Goal: Task Accomplishment & Management: Manage account settings

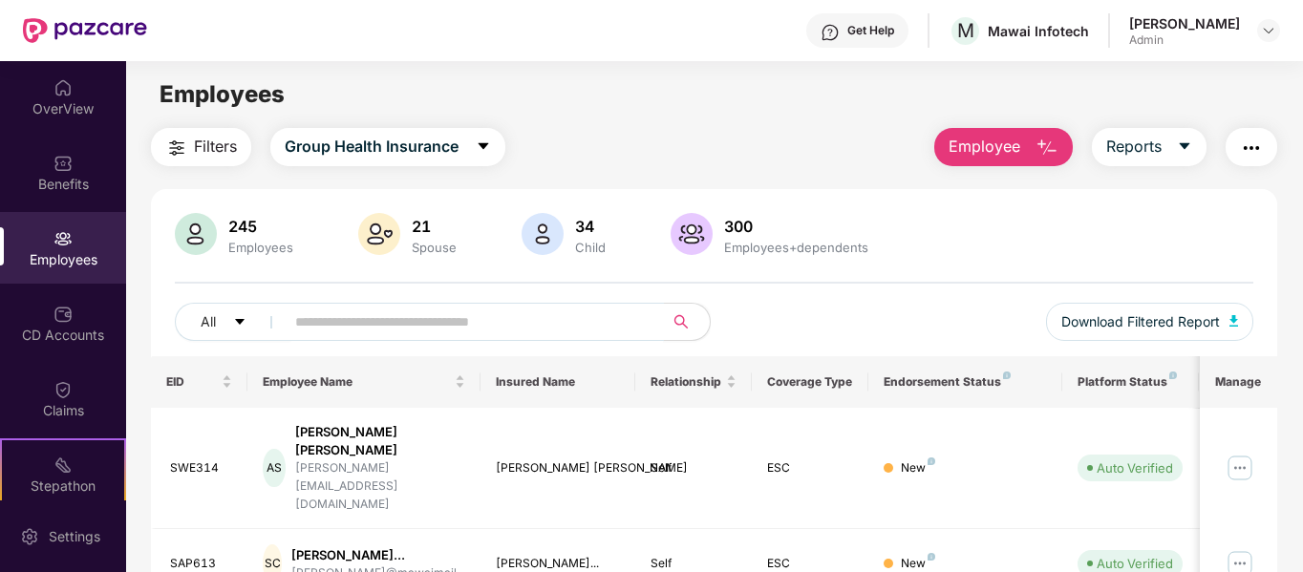
click at [428, 331] on input "text" at bounding box center [466, 322] width 343 height 29
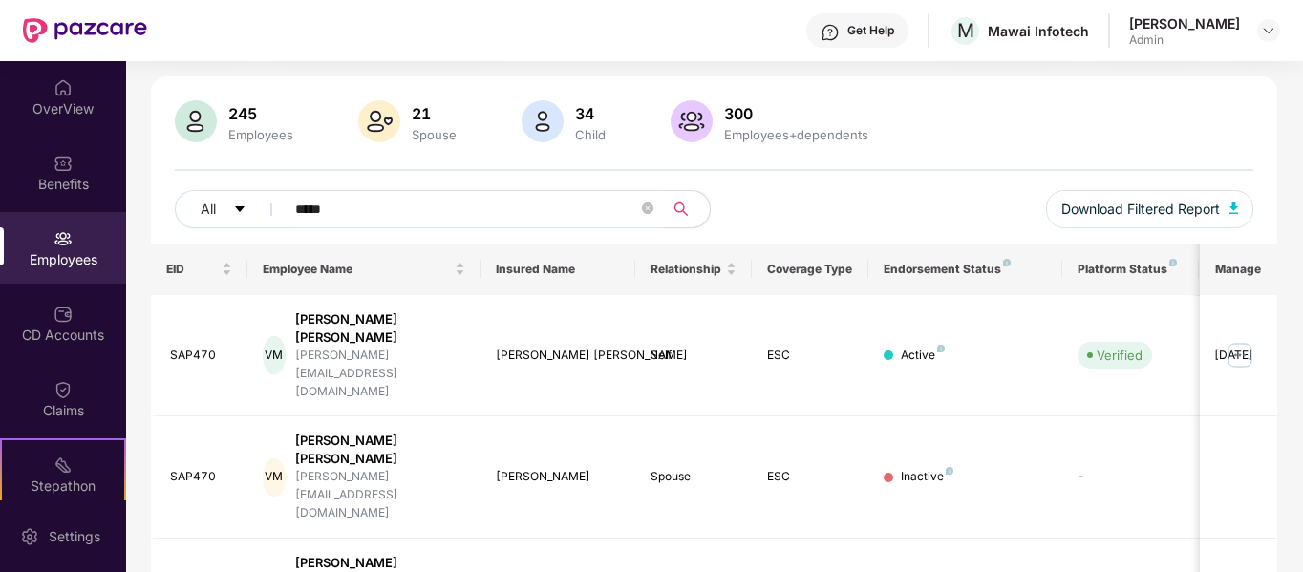
scroll to position [114, 0]
type input "*"
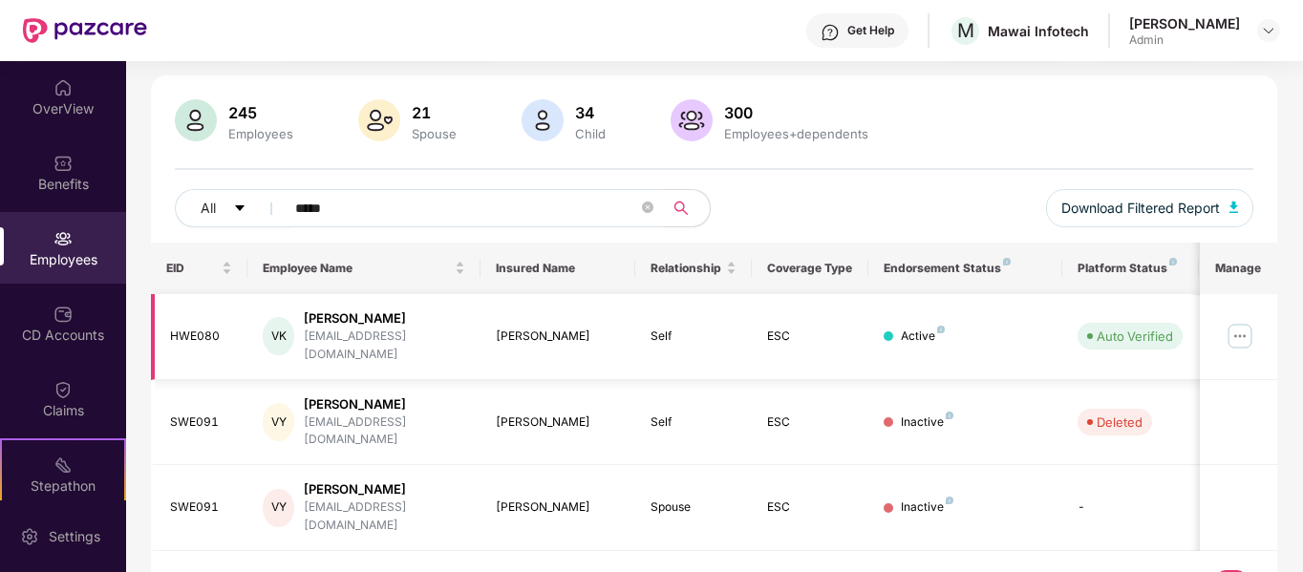
type input "*****"
click at [1241, 329] on img at bounding box center [1239, 336] width 31 height 31
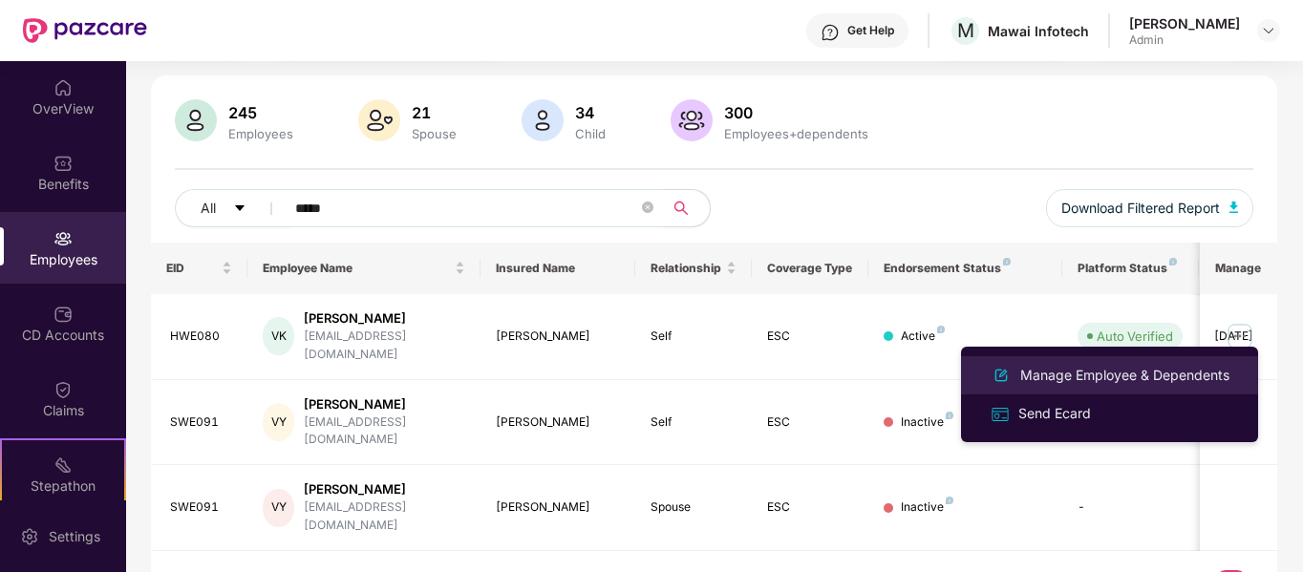
click at [1152, 373] on div "Manage Employee & Dependents" at bounding box center [1124, 375] width 217 height 21
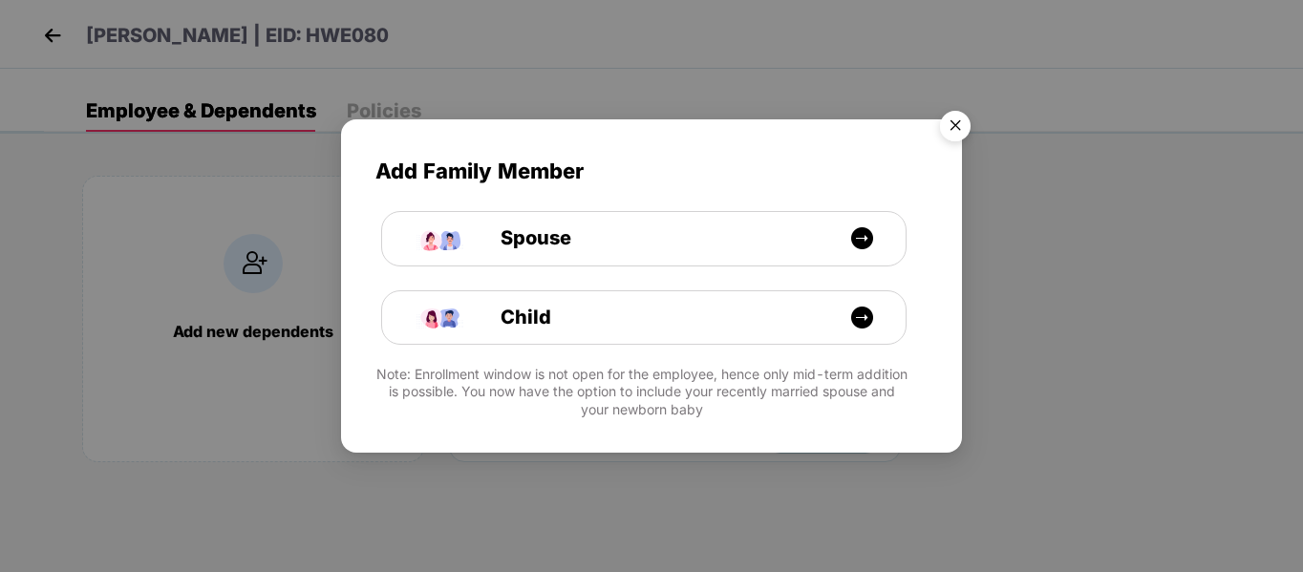
click at [969, 120] on img "Close" at bounding box center [954, 128] width 53 height 53
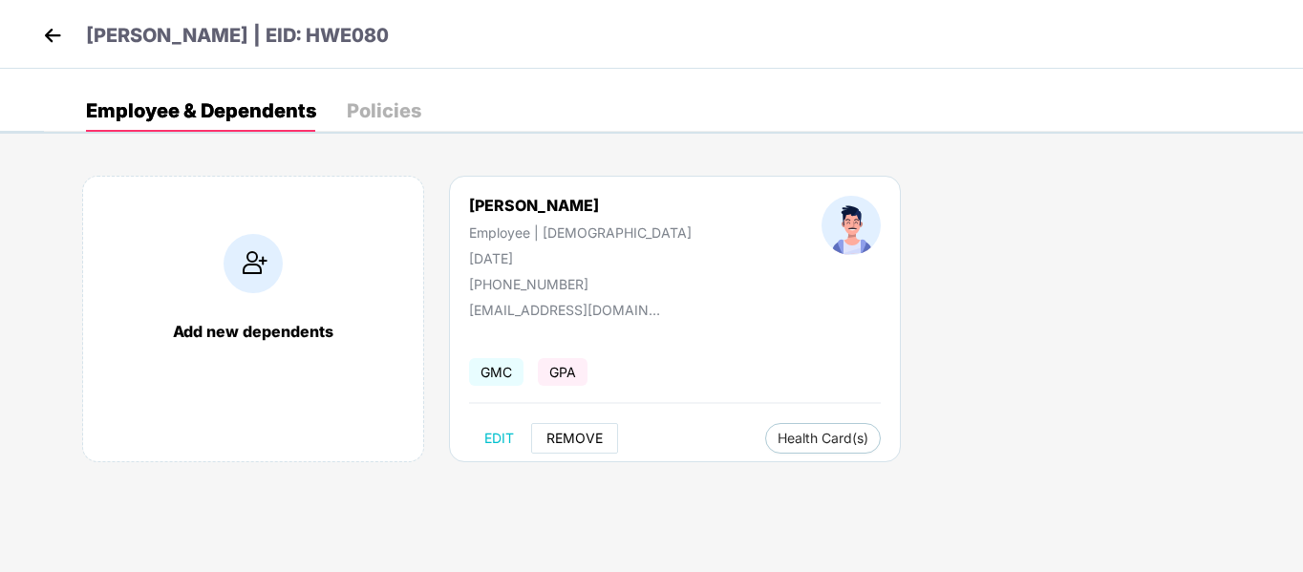
click at [564, 437] on span "REMOVE" at bounding box center [574, 438] width 56 height 15
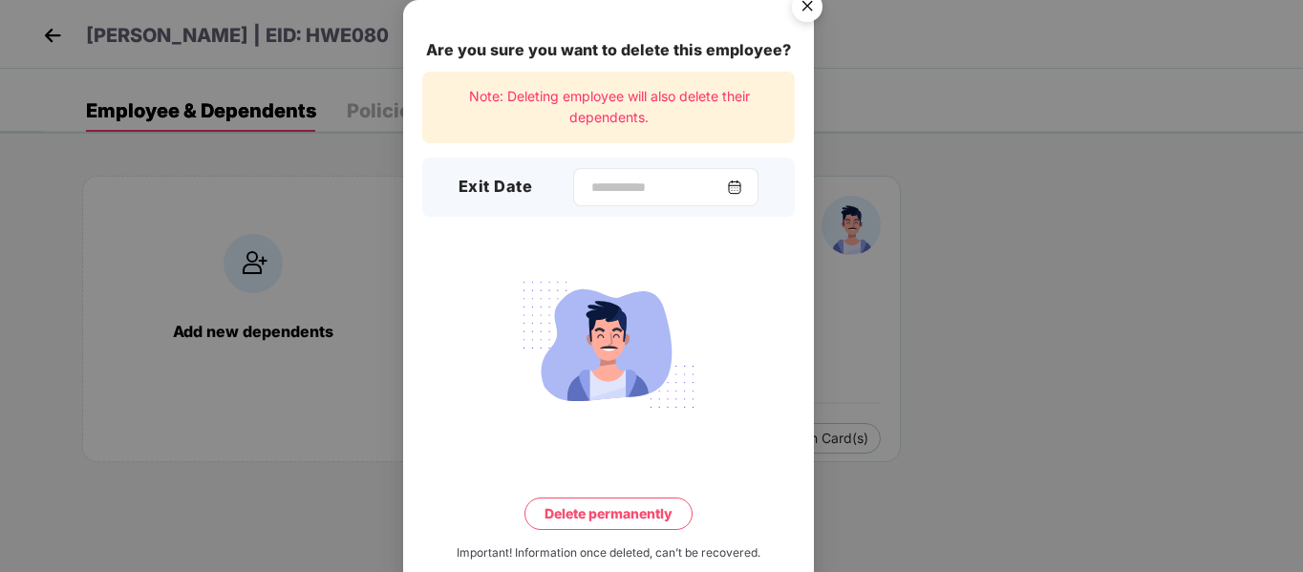
click at [742, 181] on img at bounding box center [734, 187] width 15 height 15
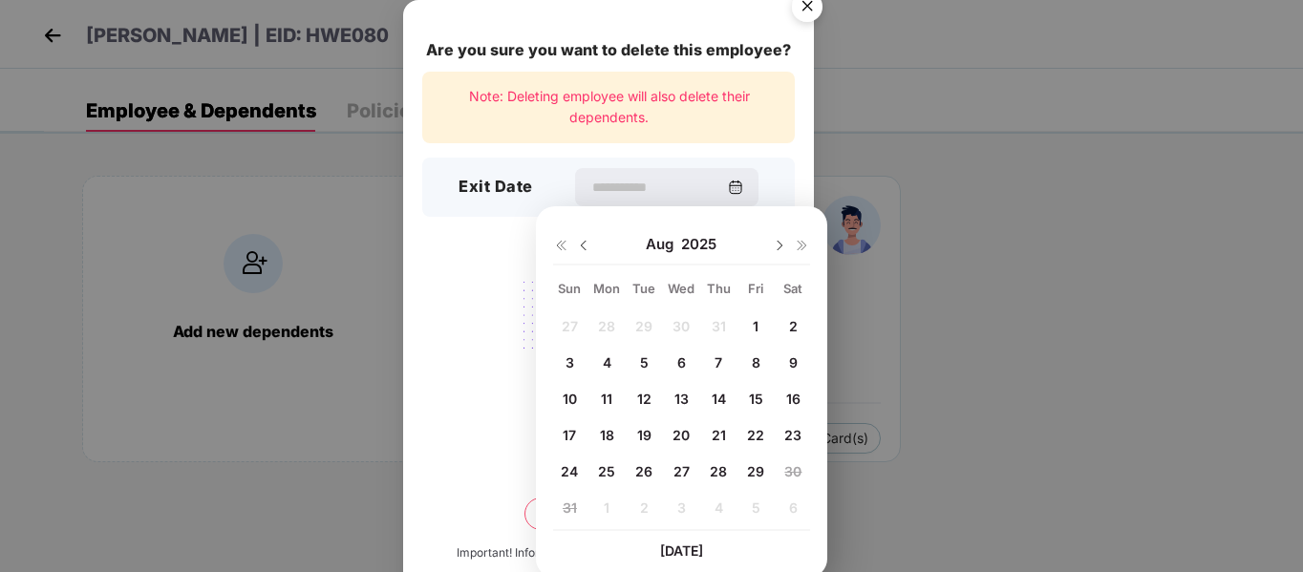
click at [585, 240] on img at bounding box center [583, 245] width 15 height 15
click at [713, 475] on span "31" at bounding box center [719, 471] width 14 height 16
type input "**********"
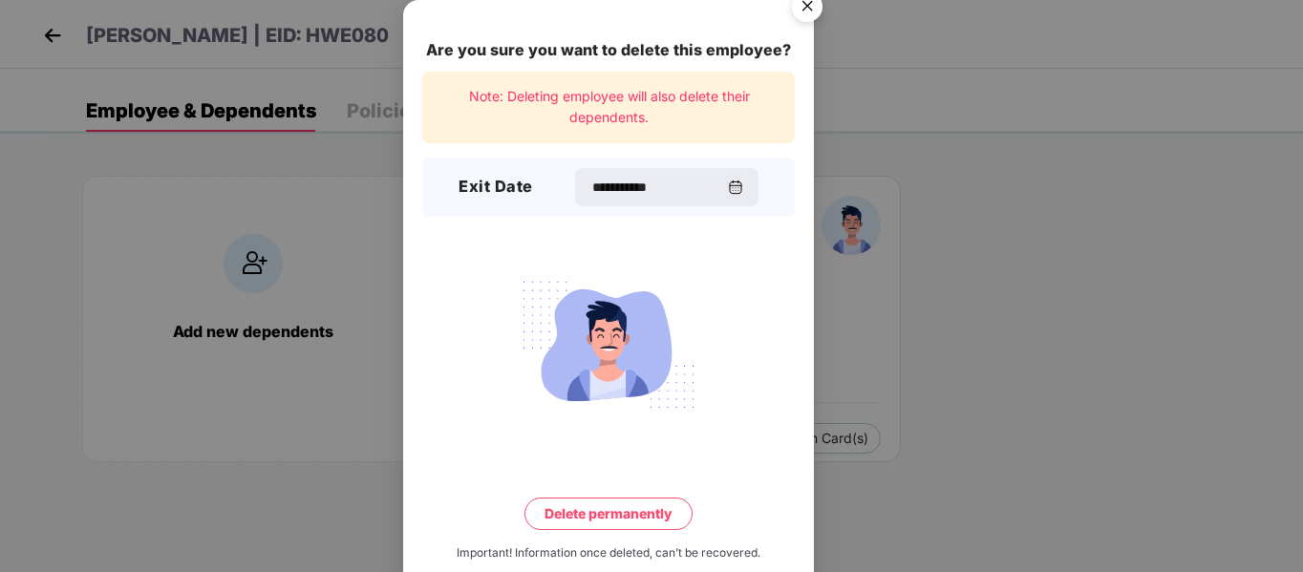
click at [588, 521] on button "Delete permanently" at bounding box center [608, 514] width 168 height 32
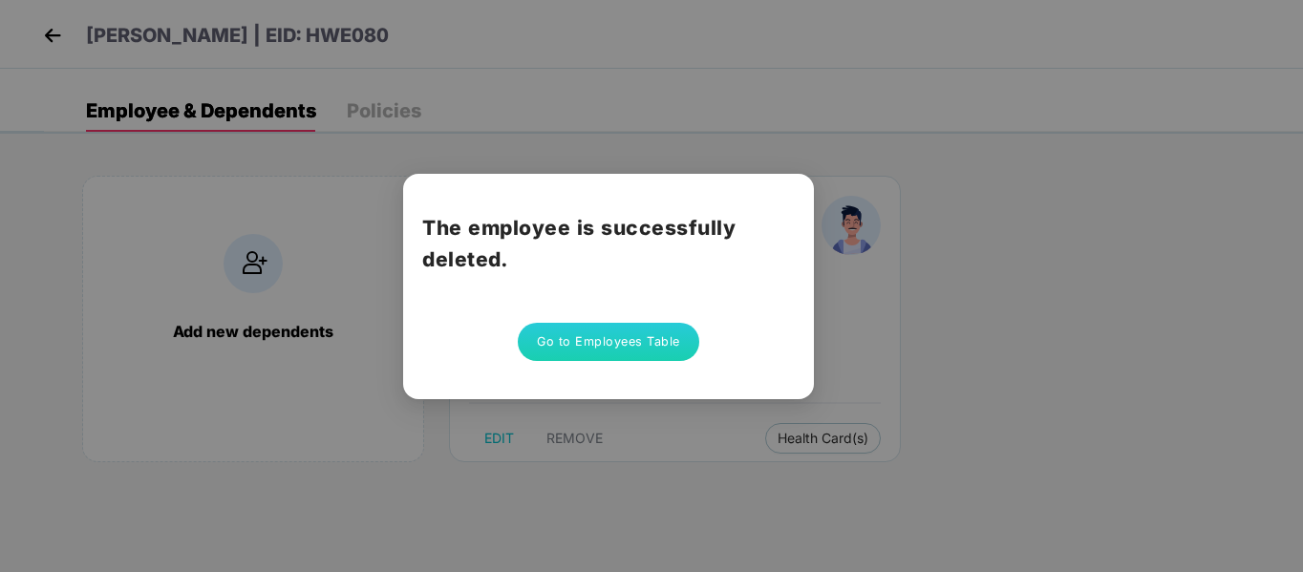
click at [619, 354] on button "Go to Employees Table" at bounding box center [608, 342] width 181 height 38
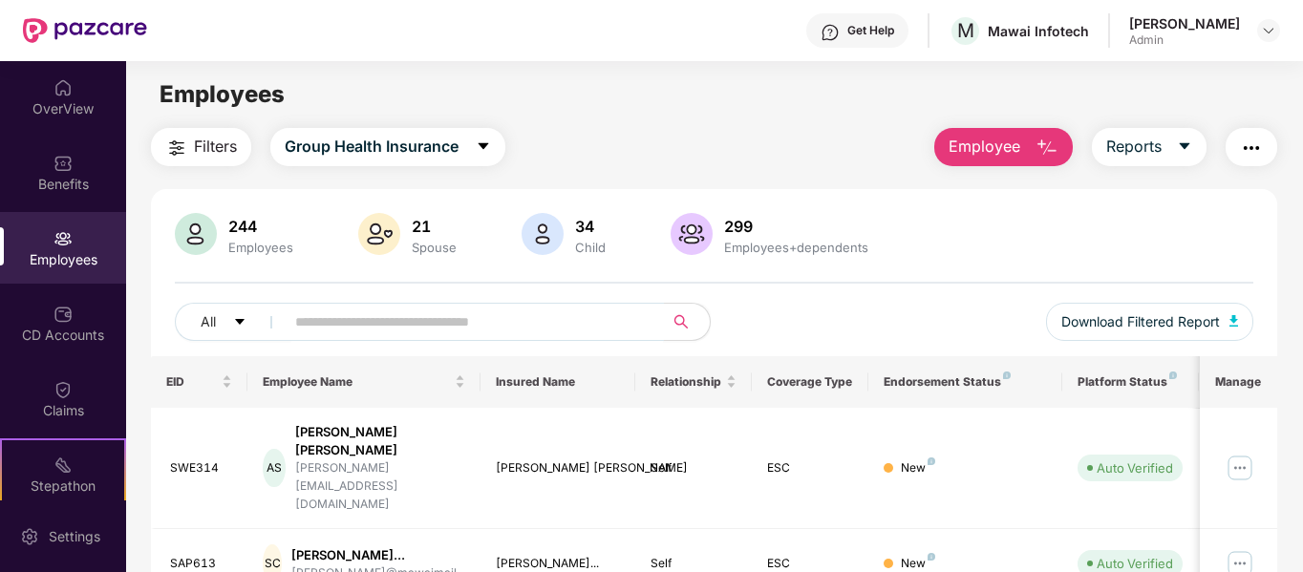
click at [504, 338] on span at bounding box center [468, 322] width 392 height 38
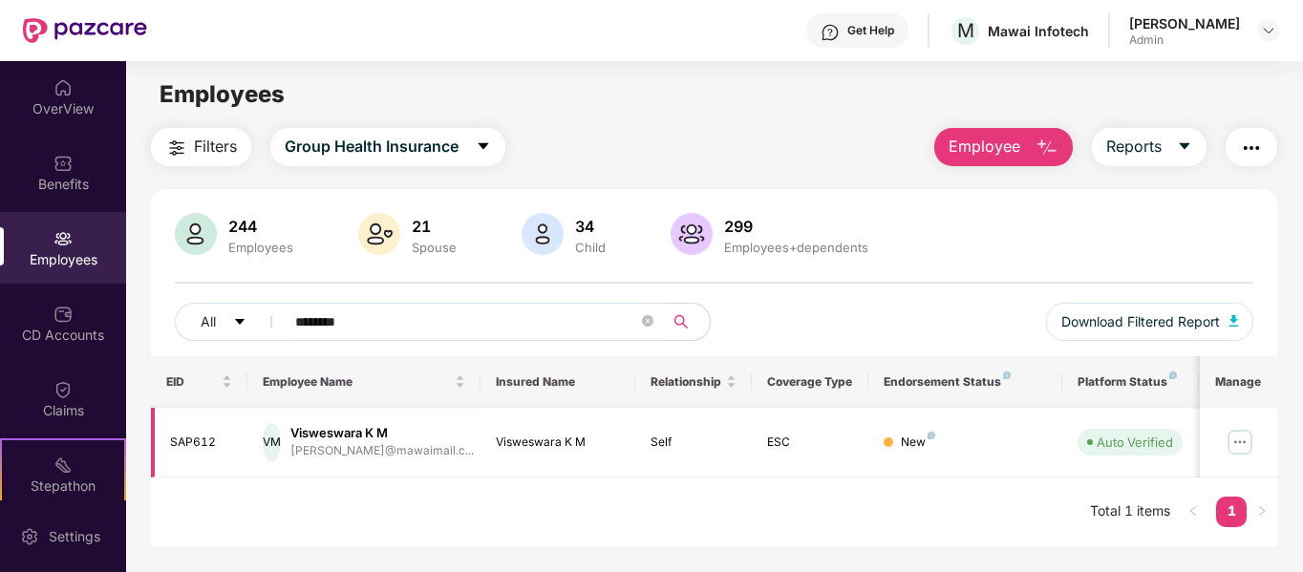
type input "********"
click at [1236, 439] on img at bounding box center [1239, 442] width 31 height 31
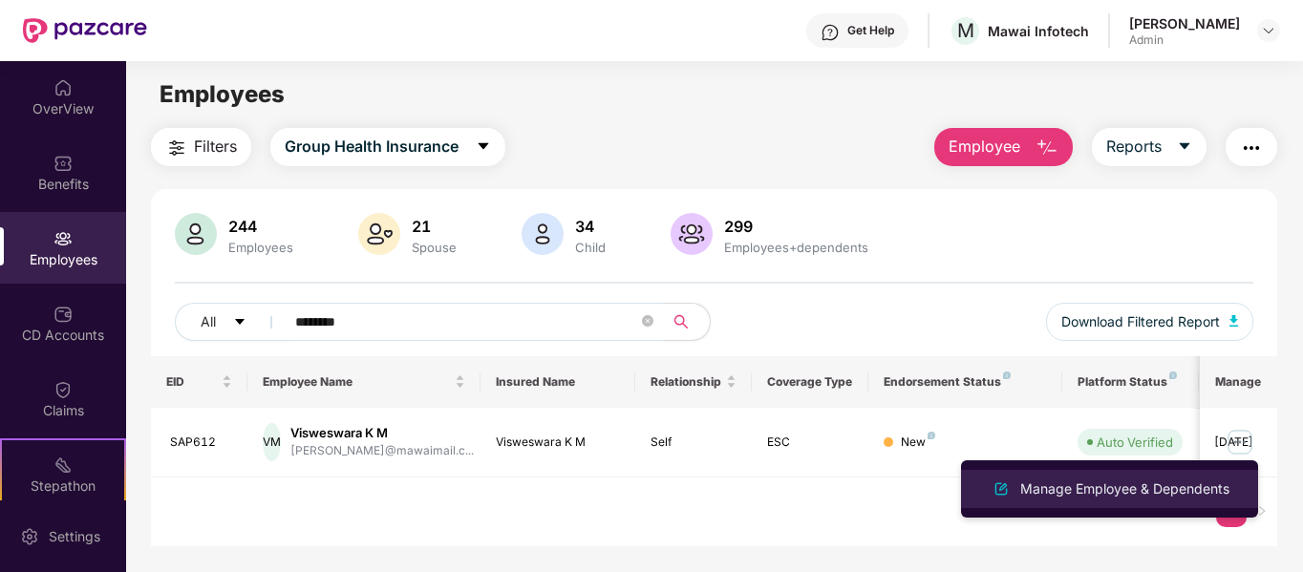
click at [1129, 487] on div "Manage Employee & Dependents" at bounding box center [1124, 489] width 217 height 21
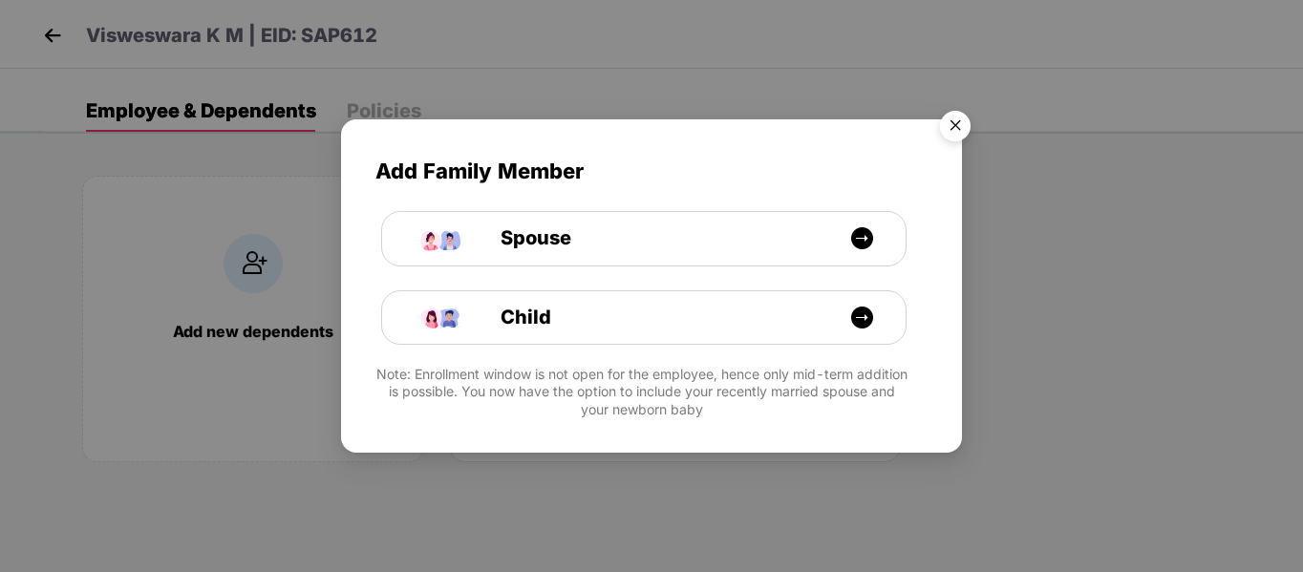
click at [964, 122] on img "Close" at bounding box center [954, 128] width 53 height 53
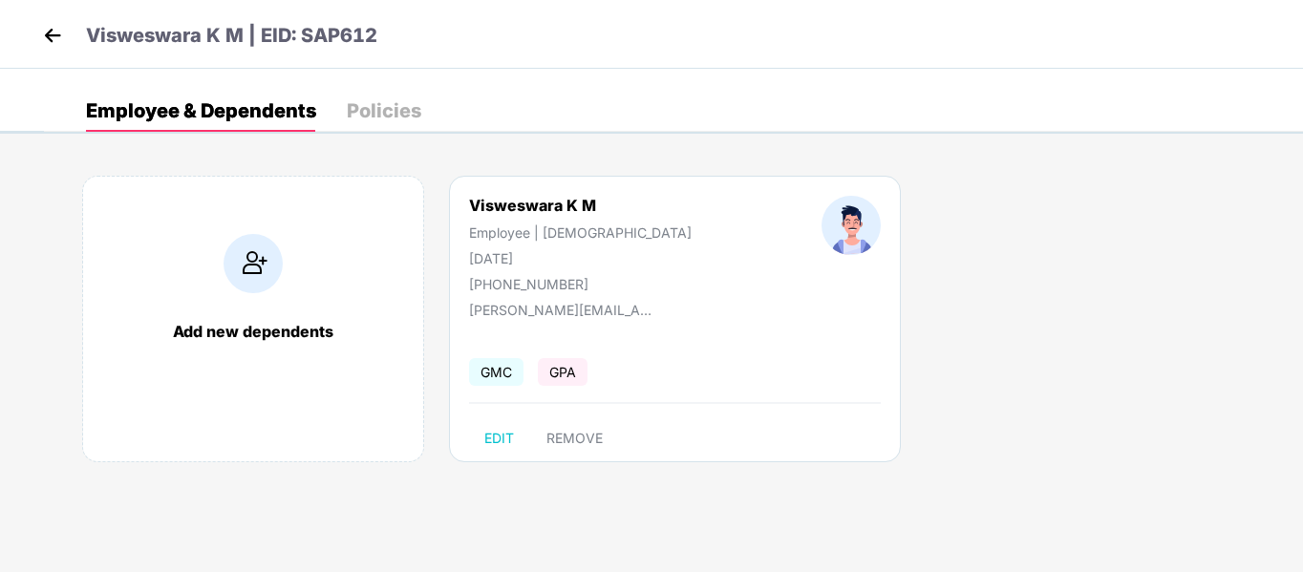
click at [377, 119] on div "Policies" at bounding box center [384, 110] width 75 height 19
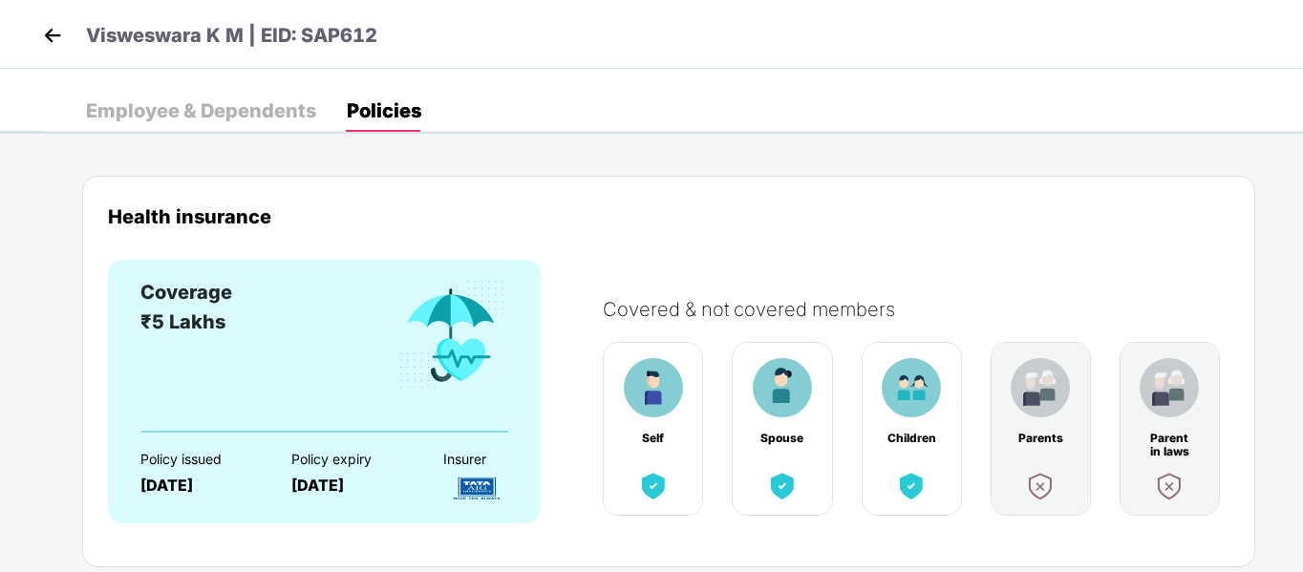
click at [229, 118] on div "Employee & Dependents" at bounding box center [201, 110] width 230 height 19
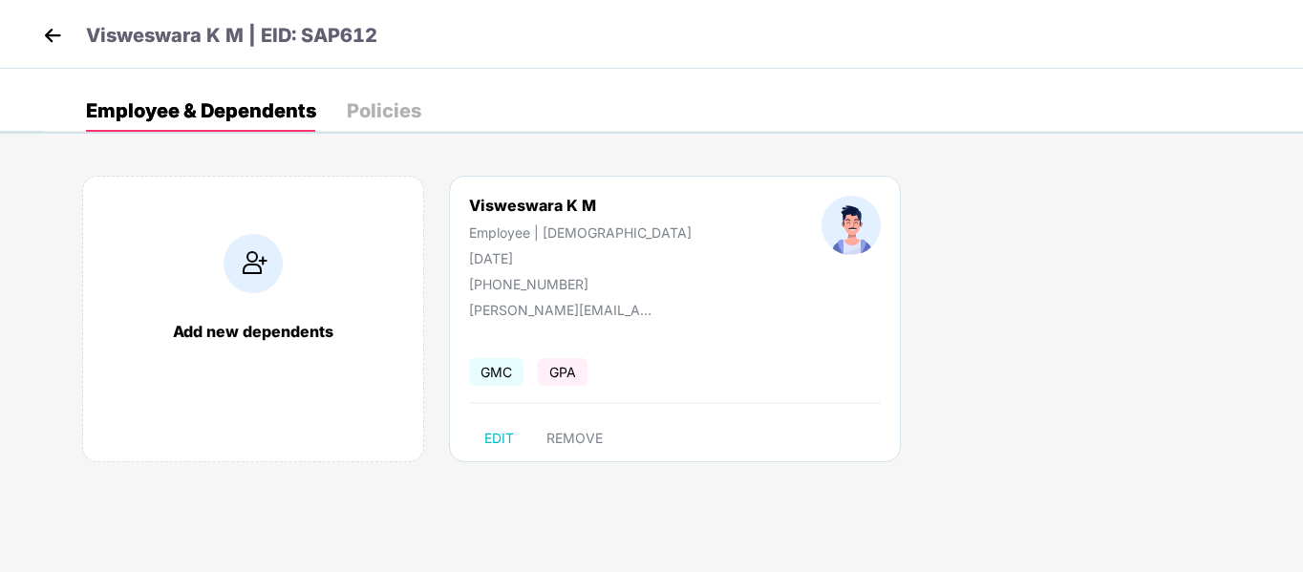
click at [56, 36] on img at bounding box center [52, 35] width 29 height 29
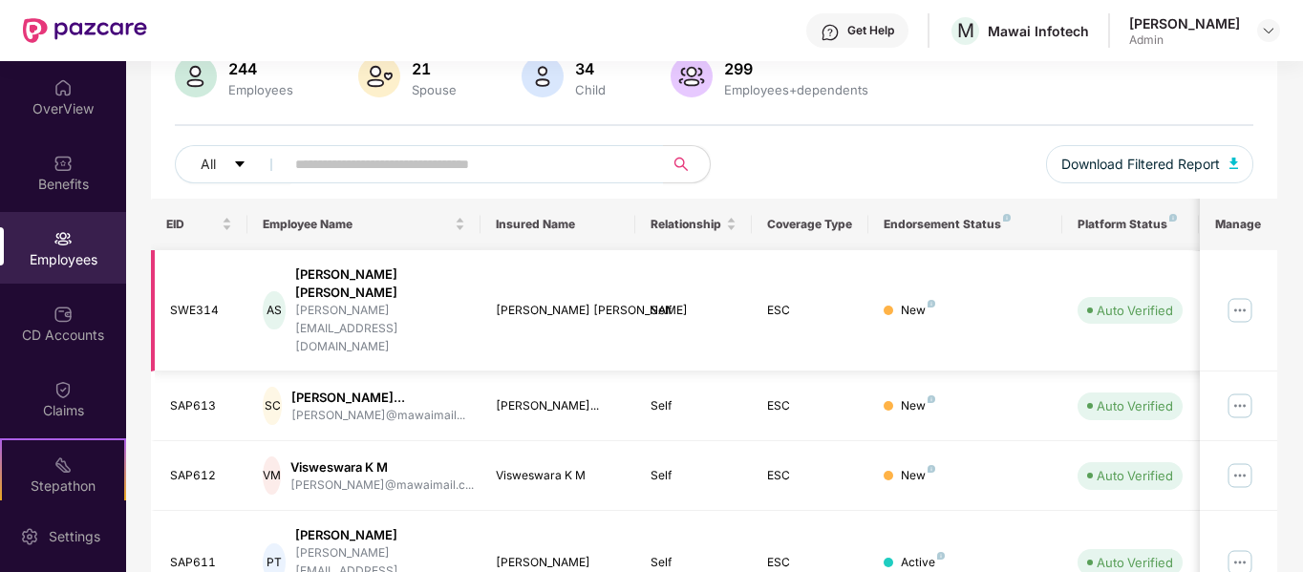
scroll to position [159, 0]
click at [513, 175] on input "text" at bounding box center [466, 163] width 343 height 29
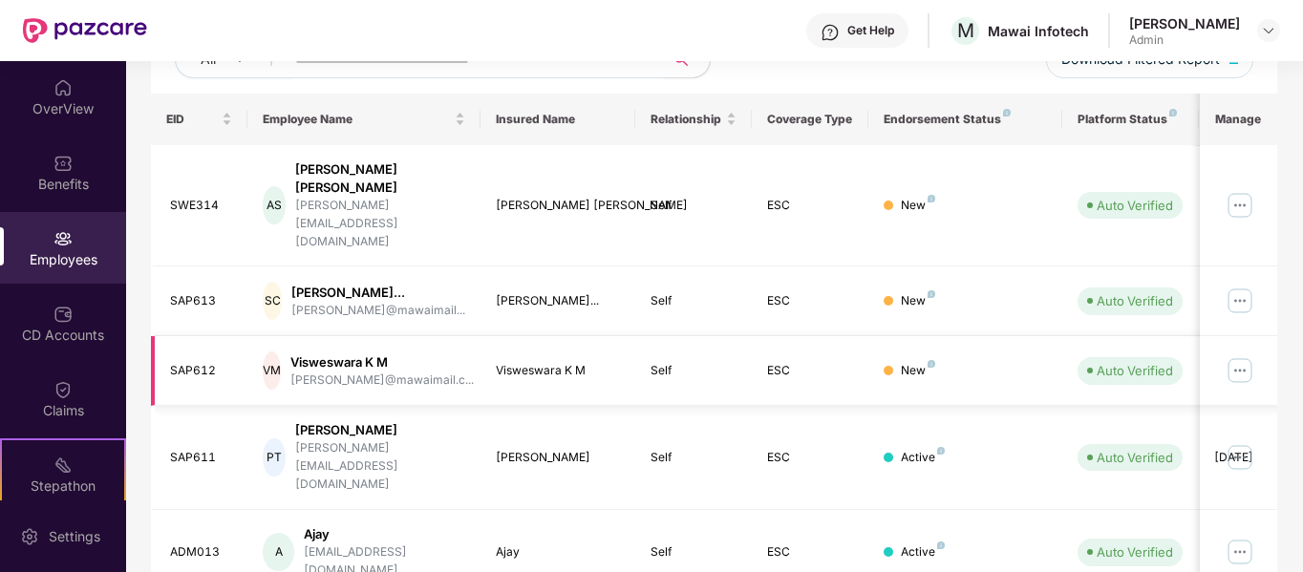
scroll to position [264, 0]
